Goal: Navigation & Orientation: Find specific page/section

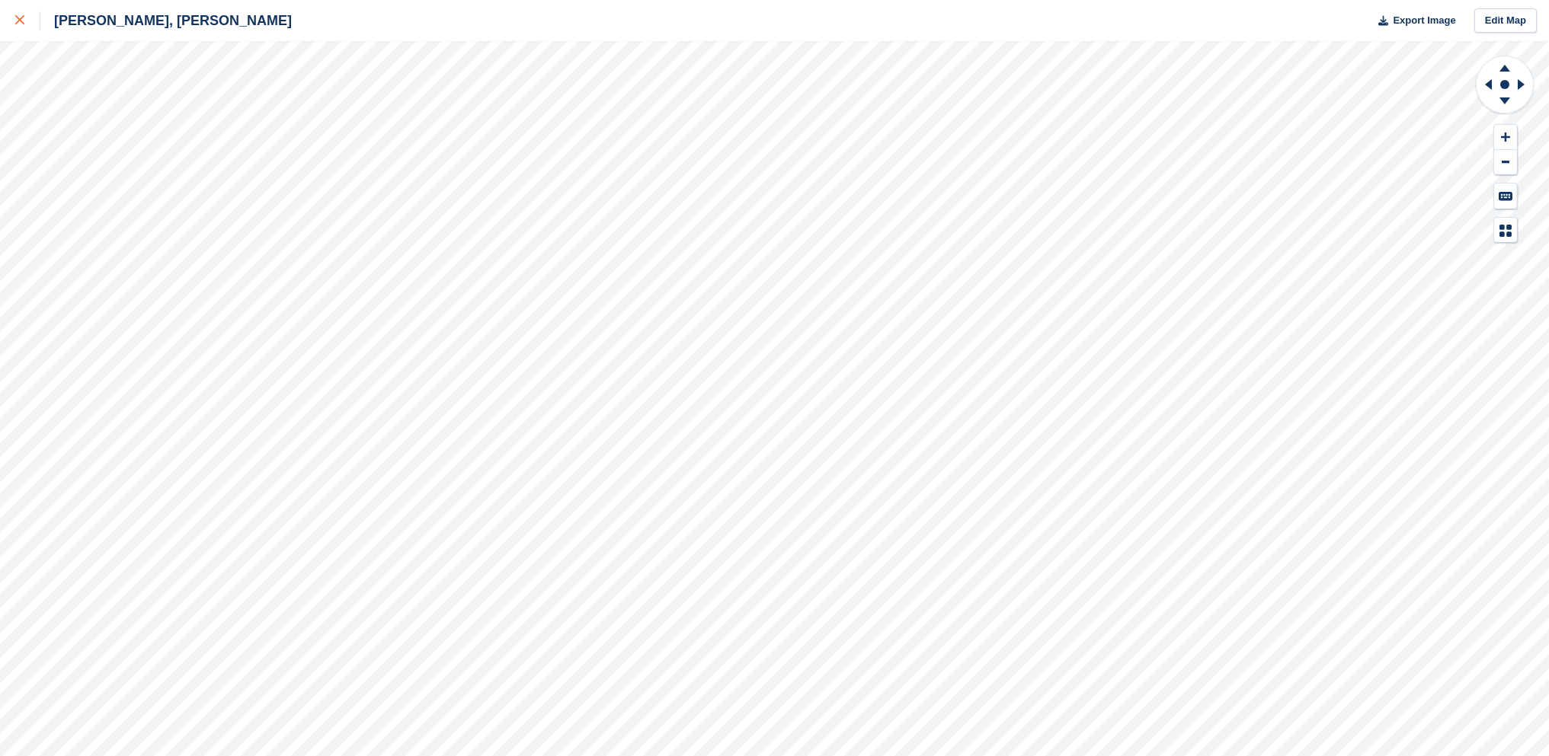
click at [18, 13] on div at bounding box center [27, 20] width 25 height 18
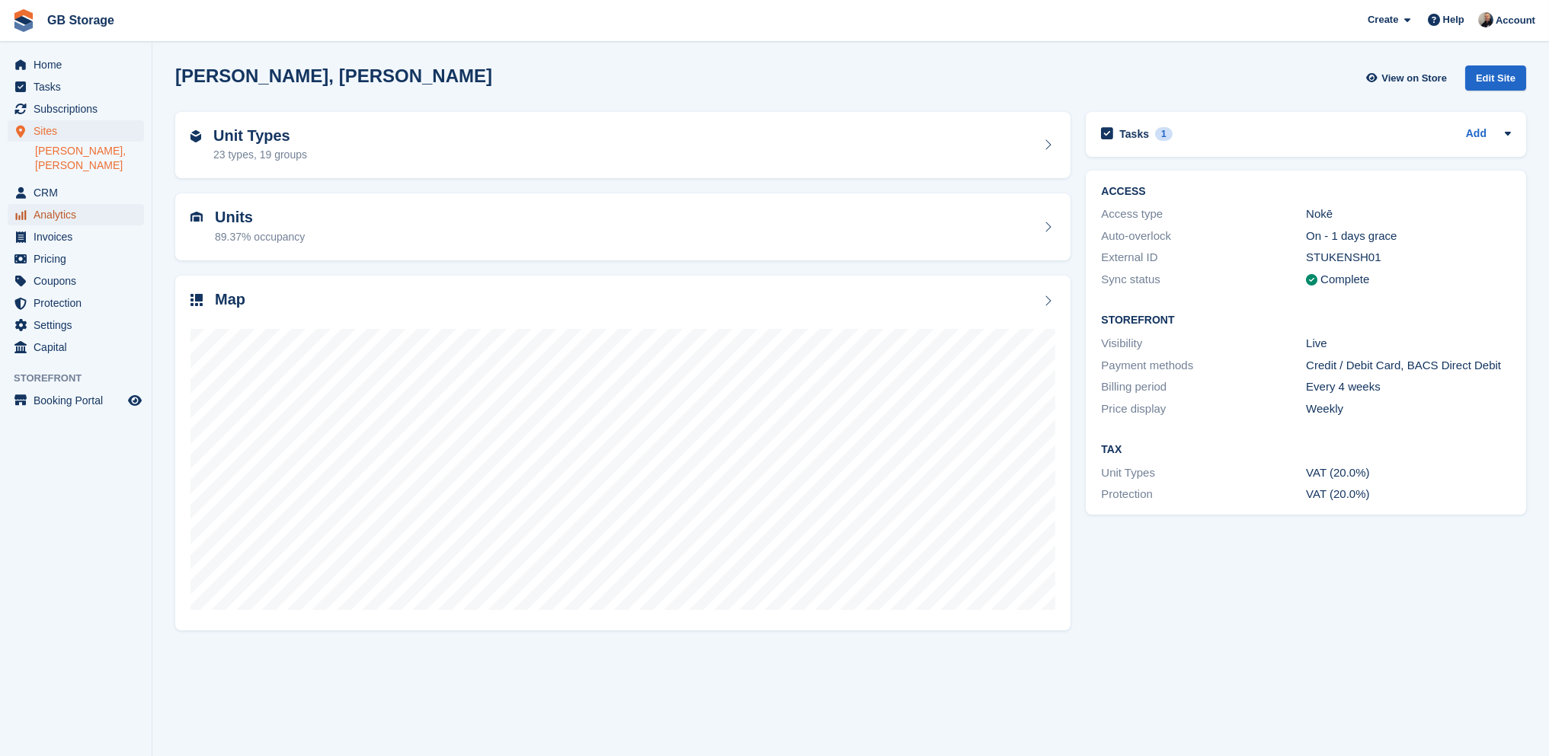
click at [66, 204] on span "Analytics" at bounding box center [79, 214] width 91 height 21
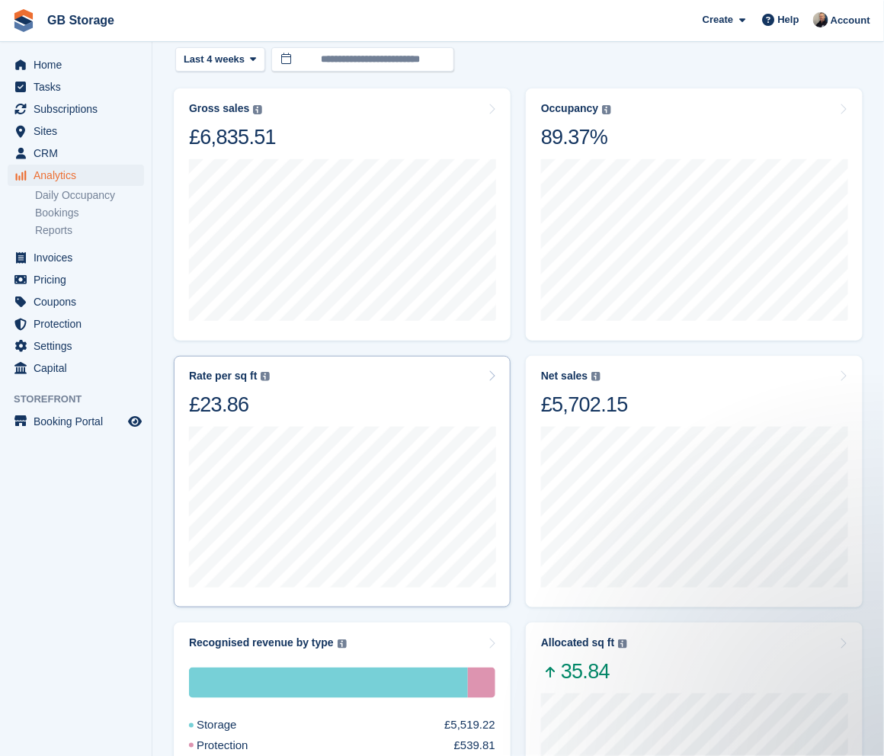
scroll to position [229, 0]
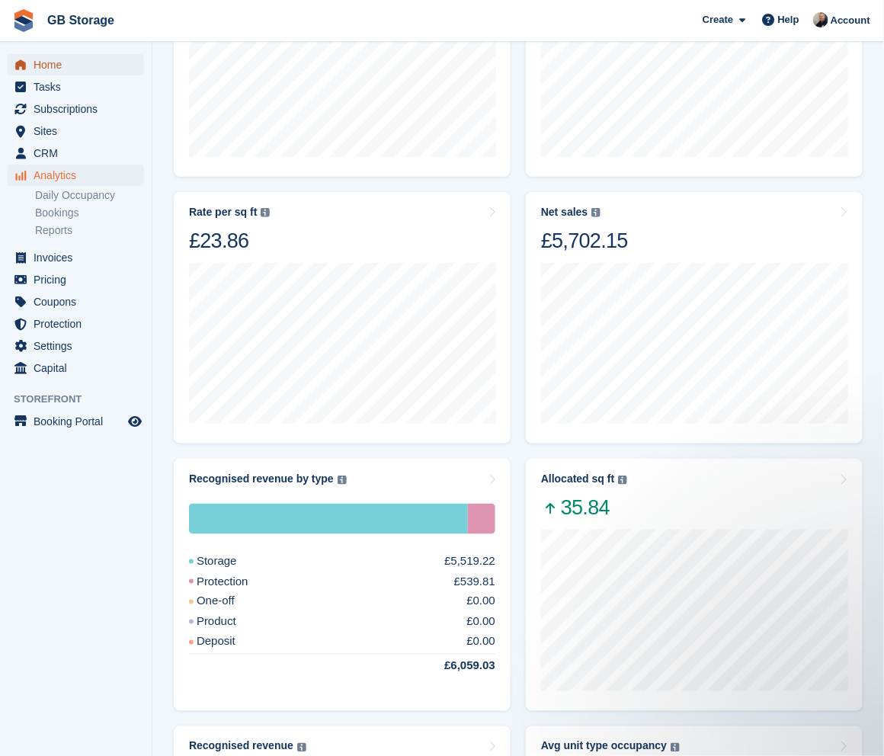
click at [63, 62] on span "Home" at bounding box center [79, 64] width 91 height 21
